Goal: Transaction & Acquisition: Purchase product/service

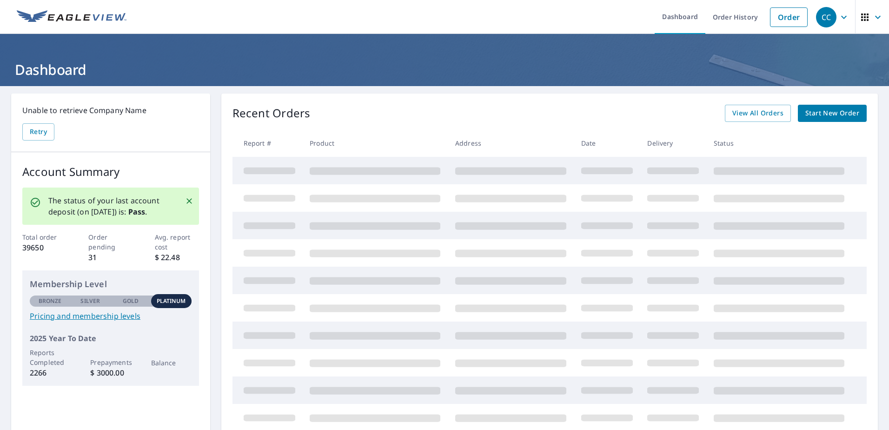
click at [829, 111] on span "Start New Order" at bounding box center [832, 113] width 54 height 12
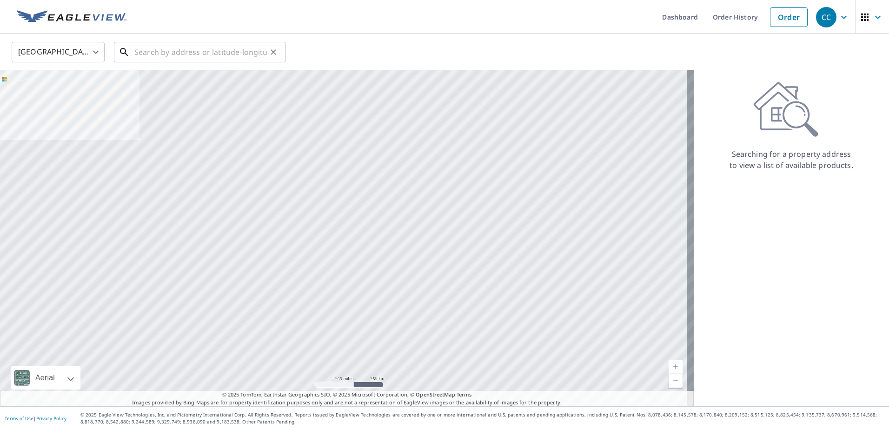
click at [199, 51] on input "text" at bounding box center [200, 52] width 133 height 26
paste input "30828 Water Lily Drive Brooksville, FL 34602"
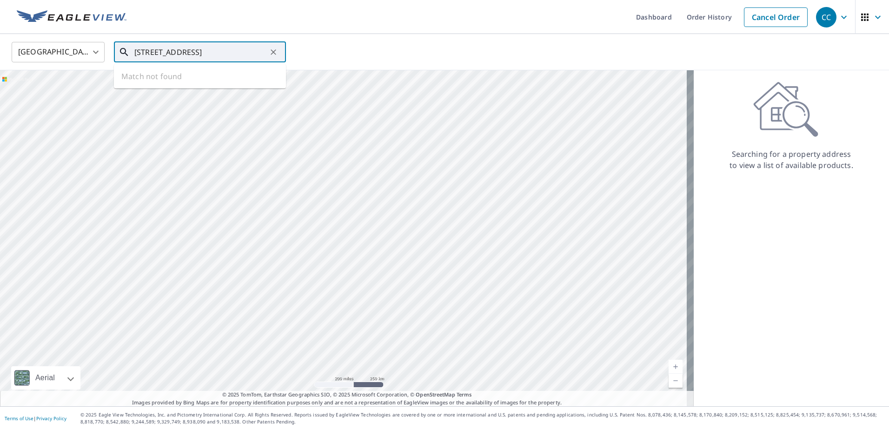
scroll to position [0, 23]
click at [187, 83] on span "30828 Water Lily Dr" at bounding box center [206, 78] width 146 height 11
type input "30828 Water Lily Dr Brooksville, FL 34602"
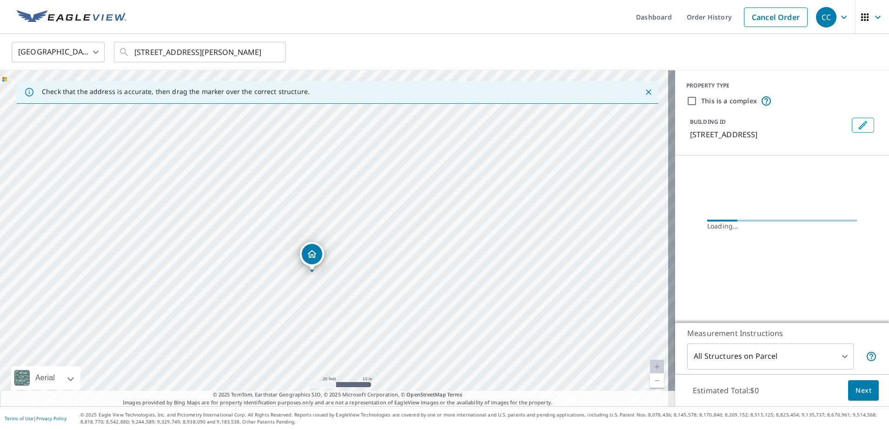
drag, startPoint x: 333, startPoint y: 207, endPoint x: 302, endPoint y: 310, distance: 107.4
click at [302, 310] on div "30828 Water Lily Dr Brooksville, FL 34602" at bounding box center [337, 238] width 675 height 336
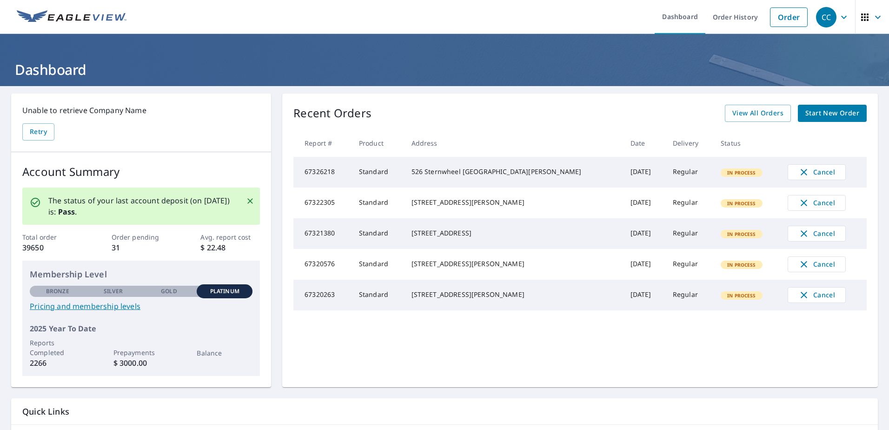
click at [825, 115] on span "Start New Order" at bounding box center [832, 113] width 54 height 12
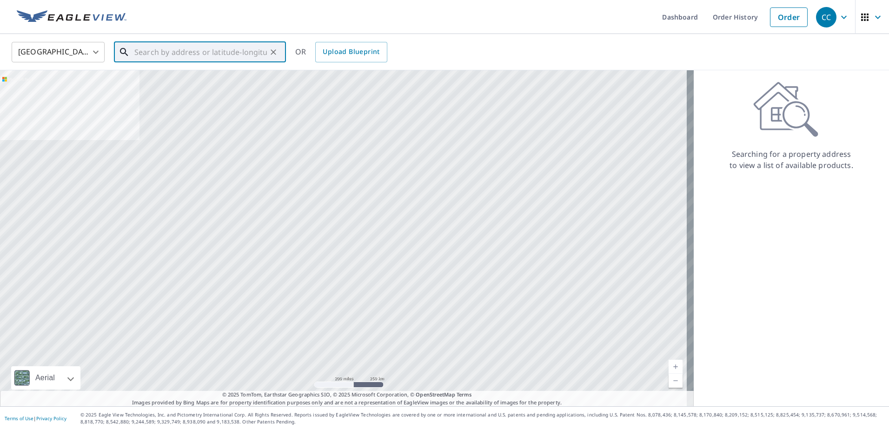
drag, startPoint x: 212, startPoint y: 40, endPoint x: 209, endPoint y: 47, distance: 7.3
click at [212, 40] on input "text" at bounding box center [200, 52] width 133 height 26
paste input "30828 Water Lily Drive Brooksville, FL 34602"
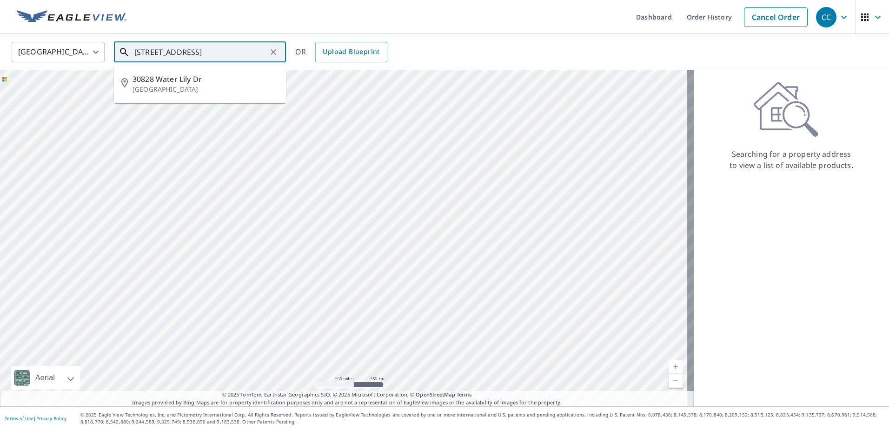
type input "30828 Water Lily Drive Brooksville, FL 34602"
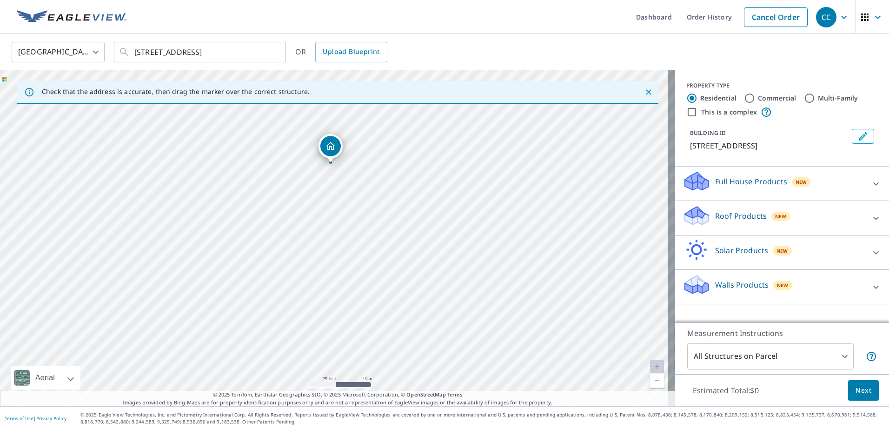
click at [724, 214] on p "Roof Products" at bounding box center [741, 215] width 52 height 11
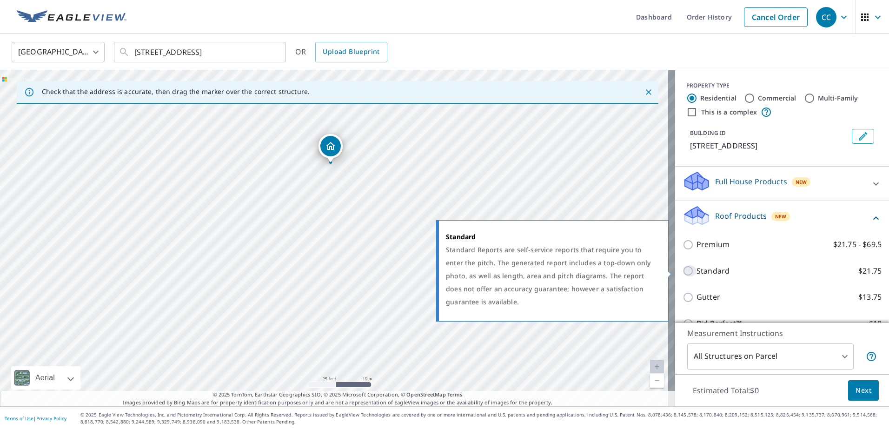
click at [688, 268] on input "Standard $21.75" at bounding box center [690, 270] width 14 height 11
checkbox input "true"
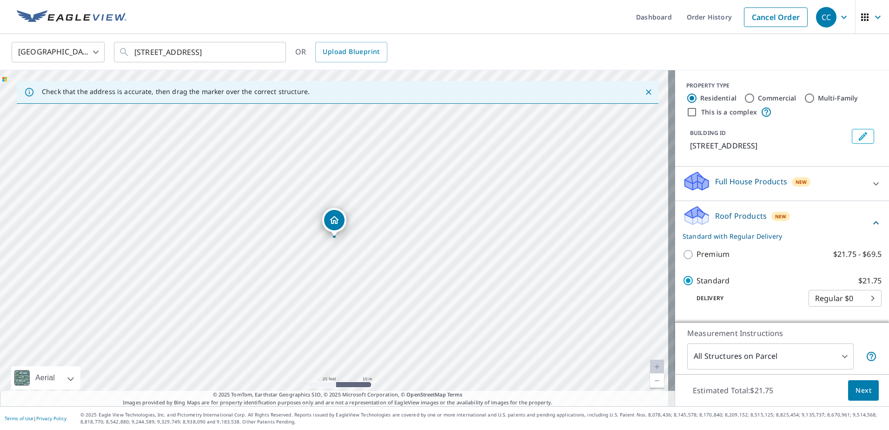
click at [855, 389] on span "Next" at bounding box center [863, 391] width 16 height 12
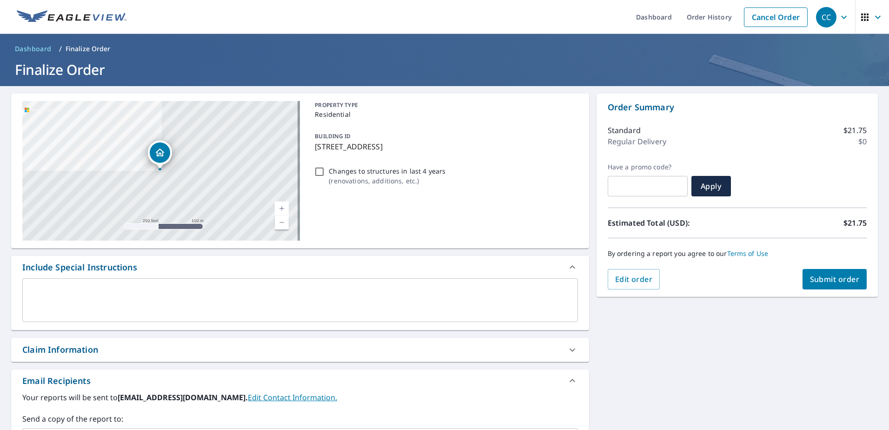
click at [265, 344] on div "Claim Information" at bounding box center [291, 349] width 539 height 13
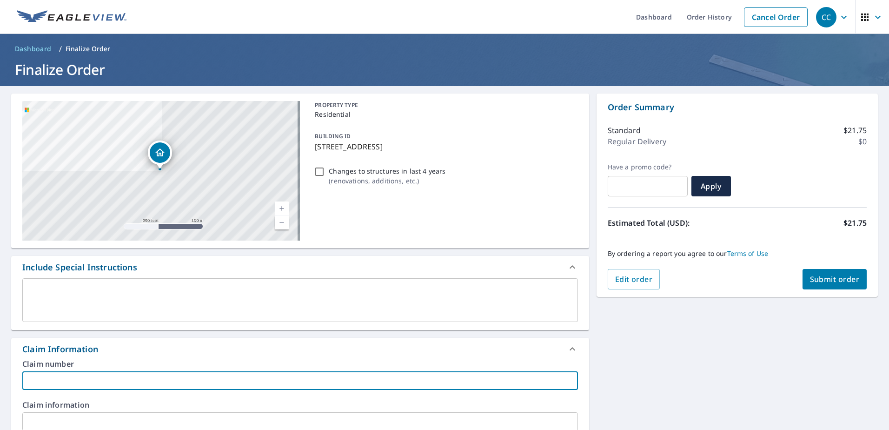
click at [121, 381] on input "text" at bounding box center [300, 380] width 556 height 19
paste input "8158717"
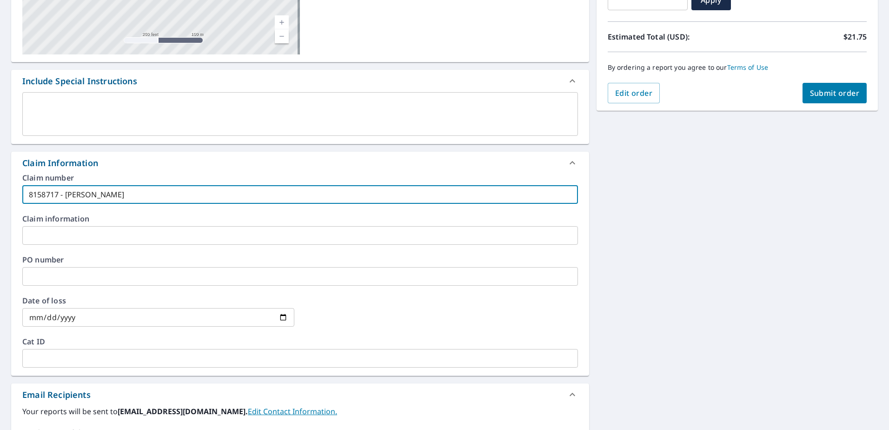
scroll to position [279, 0]
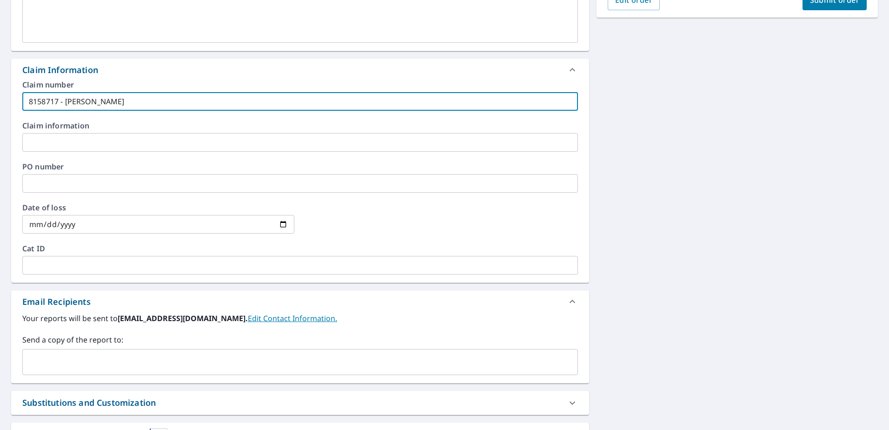
type input "8158717 - Vazquez"
click at [138, 361] on input "text" at bounding box center [293, 362] width 533 height 18
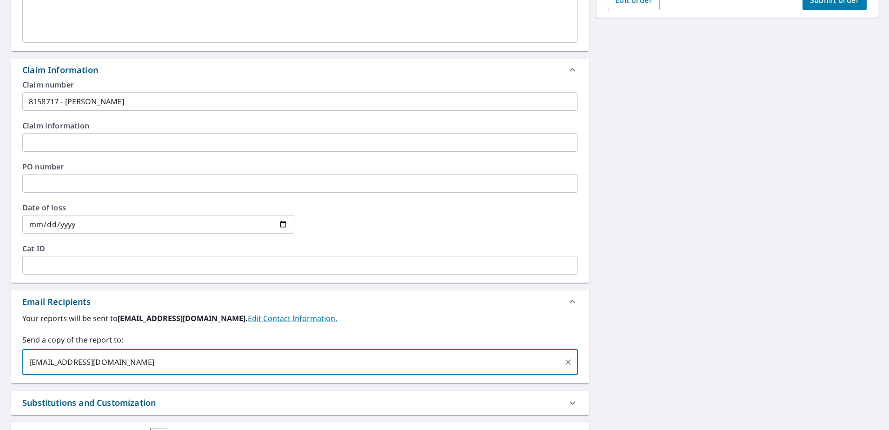
type input "[EMAIL_ADDRESS][DOMAIN_NAME]"
click at [714, 220] on div "**********" at bounding box center [444, 145] width 889 height 676
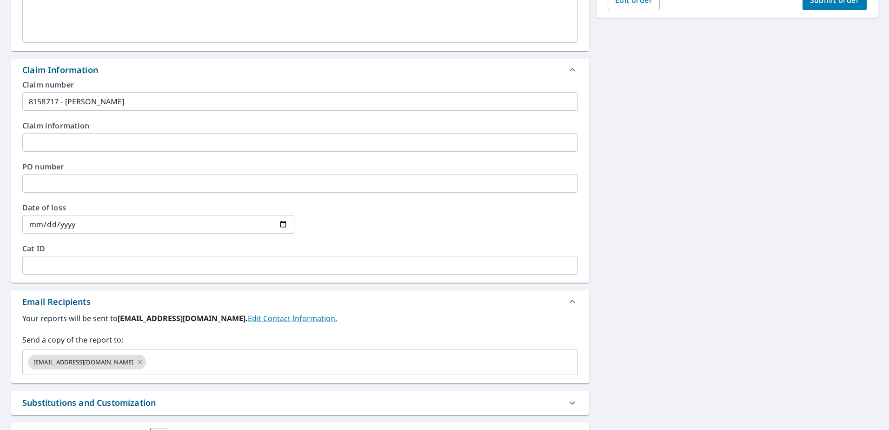
scroll to position [139, 0]
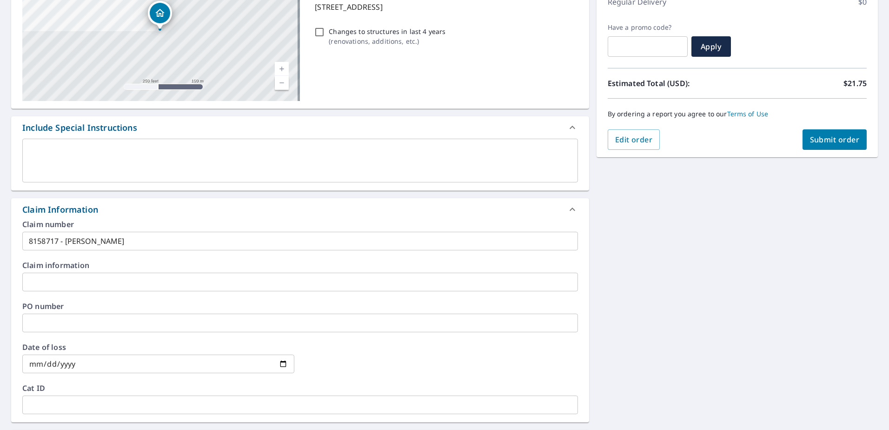
click at [834, 141] on span "Submit order" at bounding box center [835, 139] width 50 height 10
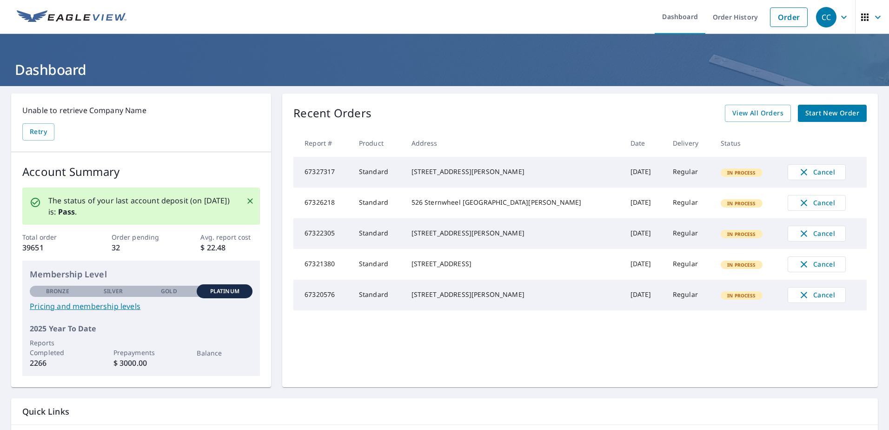
click at [840, 114] on span "Start New Order" at bounding box center [832, 113] width 54 height 12
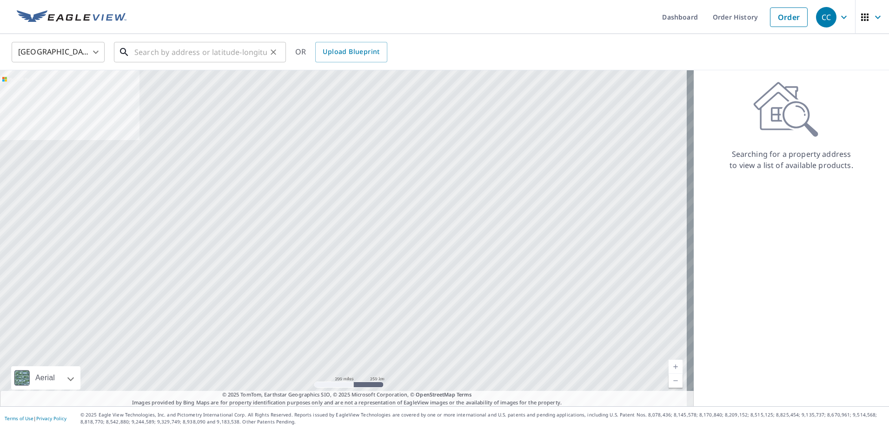
click at [186, 53] on input "text" at bounding box center [200, 52] width 133 height 26
paste input "[STREET_ADDRESS]"
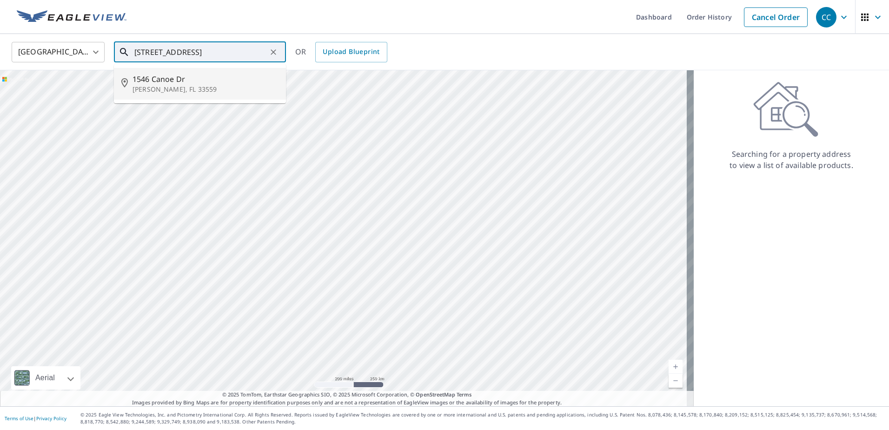
click at [181, 84] on span "1546 Canoe Dr" at bounding box center [206, 78] width 146 height 11
type input "[STREET_ADDRESS][PERSON_NAME]"
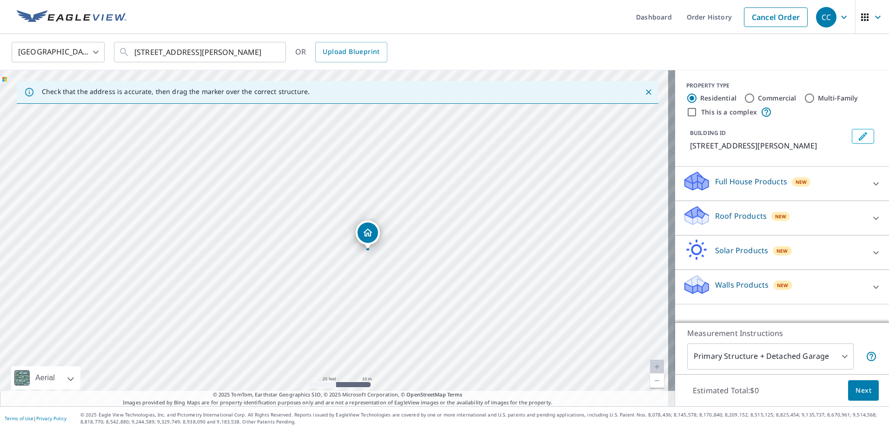
click at [727, 209] on div "Roof Products New" at bounding box center [774, 218] width 182 height 27
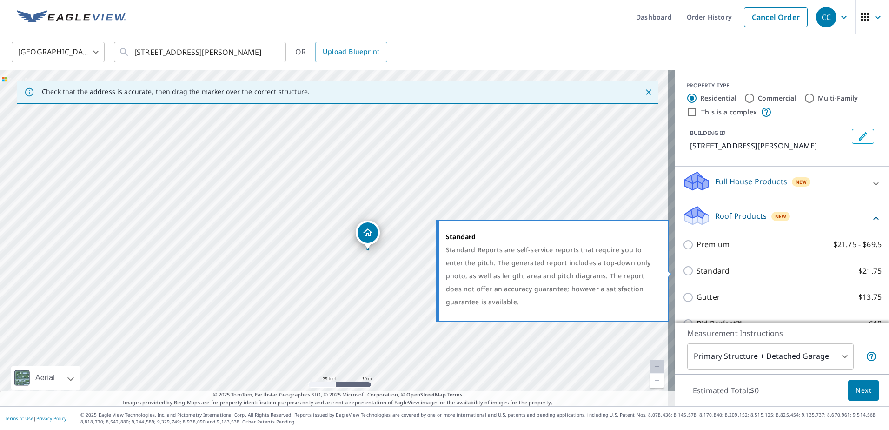
click at [703, 269] on p "Standard" at bounding box center [712, 271] width 33 height 12
click at [696, 269] on input "Standard $21.75" at bounding box center [690, 270] width 14 height 11
checkbox input "true"
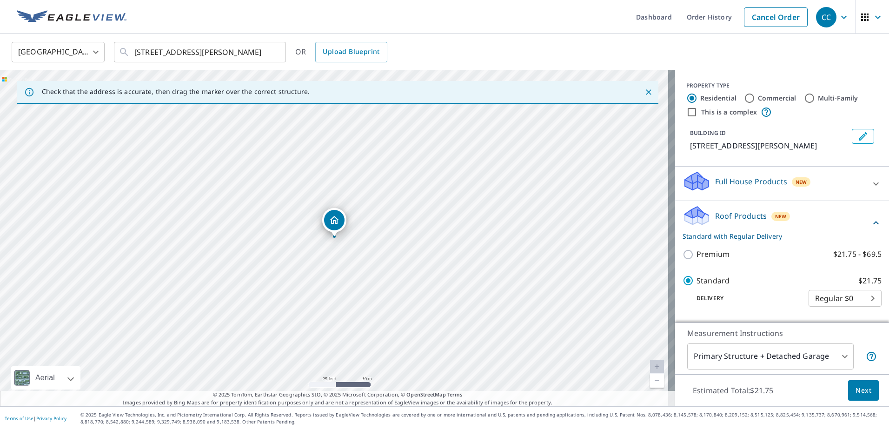
click at [753, 352] on body "CC CC Dashboard Order History Cancel Order CC [GEOGRAPHIC_DATA] US ​ [STREET_AD…" at bounding box center [444, 215] width 889 height 430
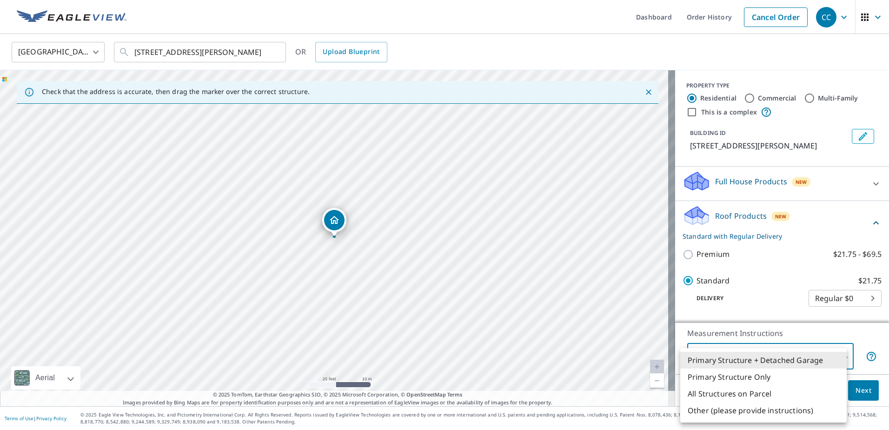
click at [755, 398] on li "All Structures on Parcel" at bounding box center [763, 393] width 166 height 17
type input "3"
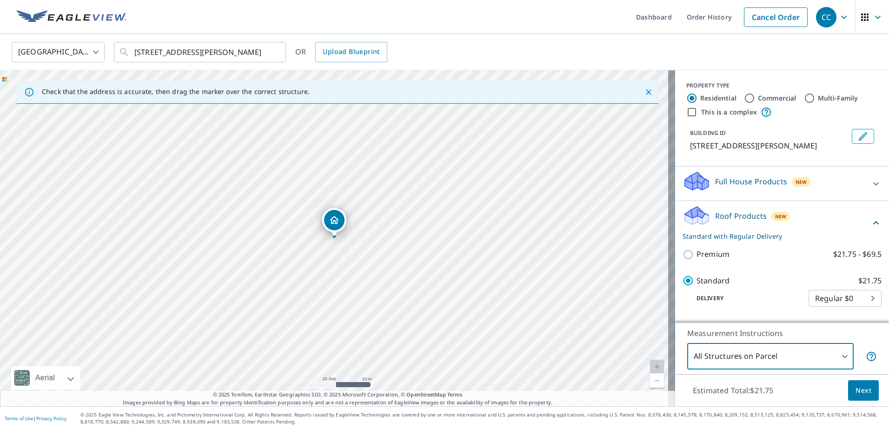
click at [849, 394] on button "Next" at bounding box center [863, 390] width 31 height 21
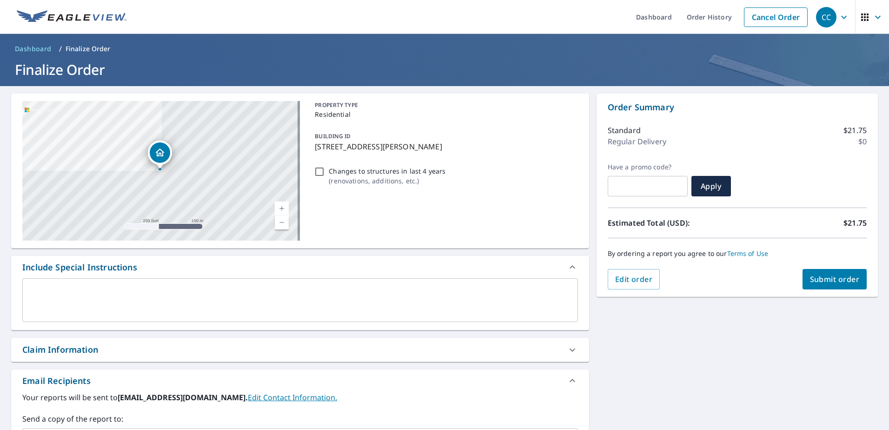
drag, startPoint x: 125, startPoint y: 349, endPoint x: 120, endPoint y: 354, distance: 7.2
click at [125, 349] on div "Claim Information" at bounding box center [291, 349] width 539 height 13
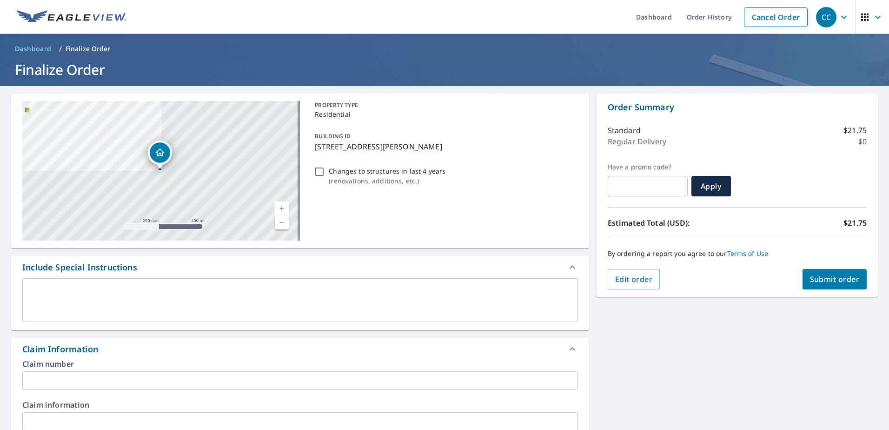
click at [76, 382] on input "text" at bounding box center [300, 380] width 556 height 19
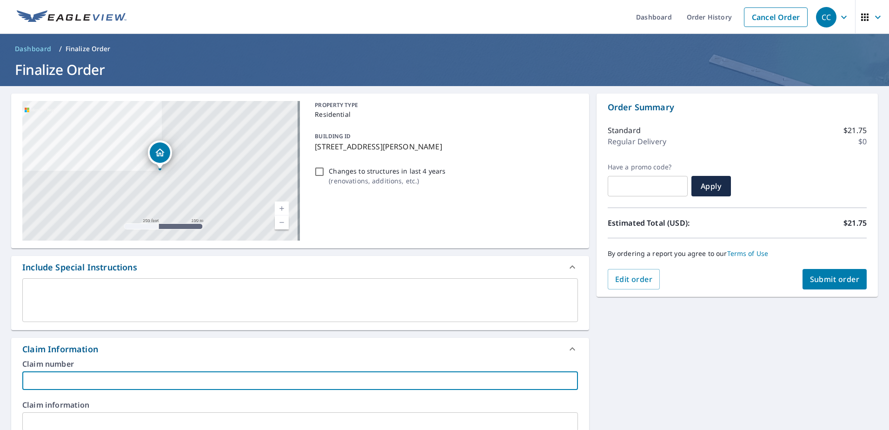
paste input "8158716"
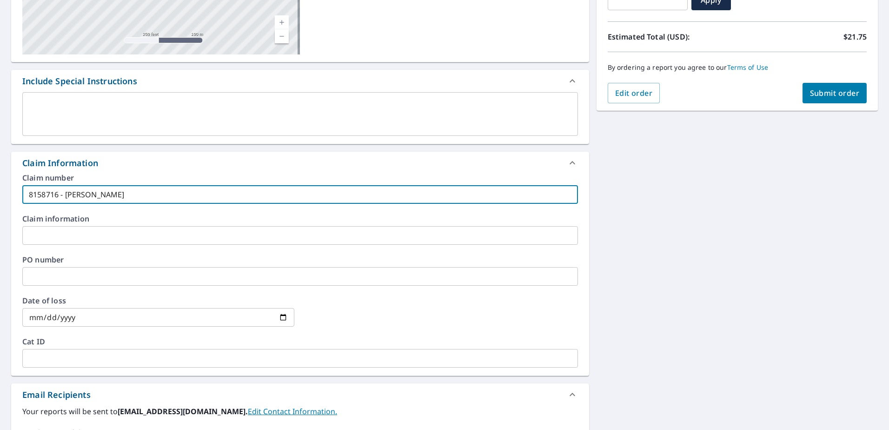
scroll to position [279, 0]
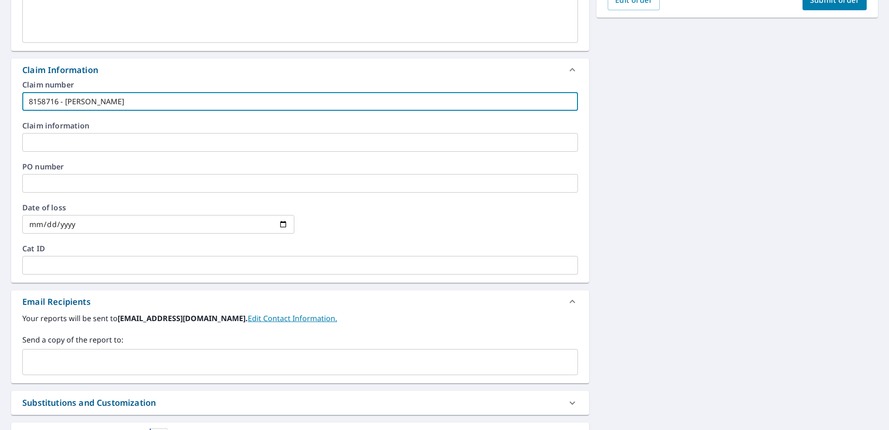
type input "8158716 - [PERSON_NAME]"
click at [80, 364] on input "text" at bounding box center [293, 362] width 533 height 18
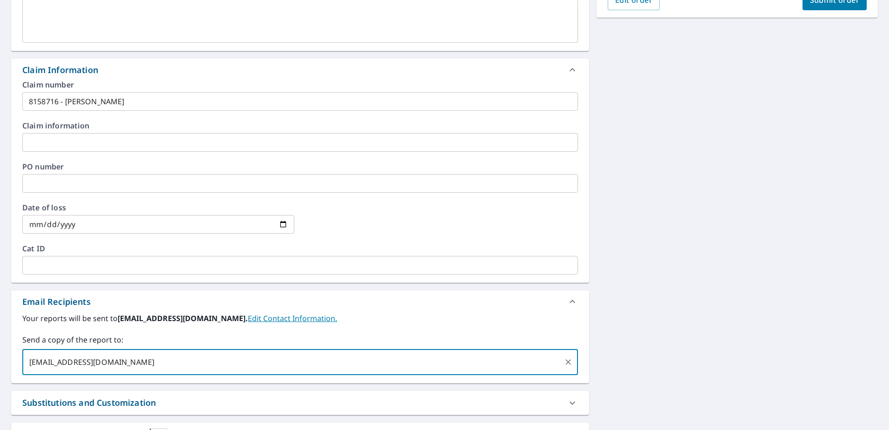
type input "[EMAIL_ADDRESS][DOMAIN_NAME]"
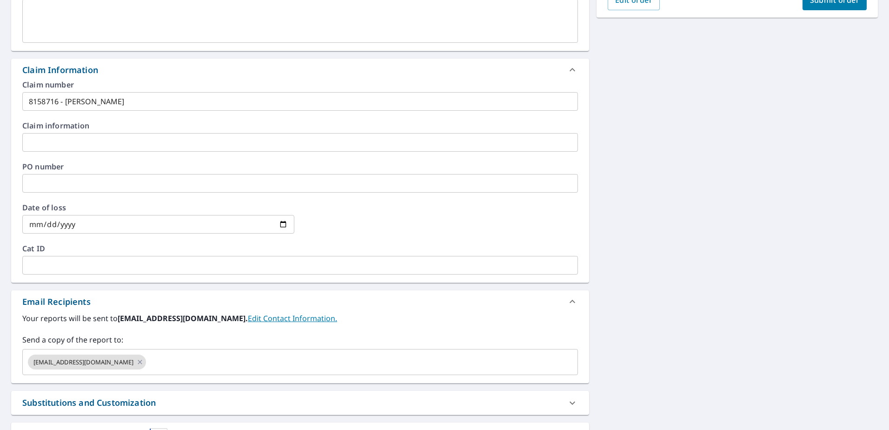
click at [682, 227] on div "**********" at bounding box center [444, 145] width 889 height 676
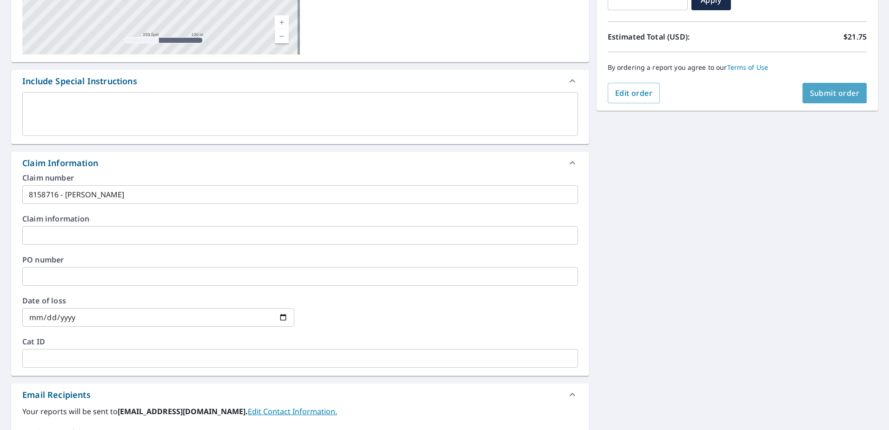
click at [827, 96] on span "Submit order" at bounding box center [835, 93] width 50 height 10
